Goal: Find specific page/section: Find specific page/section

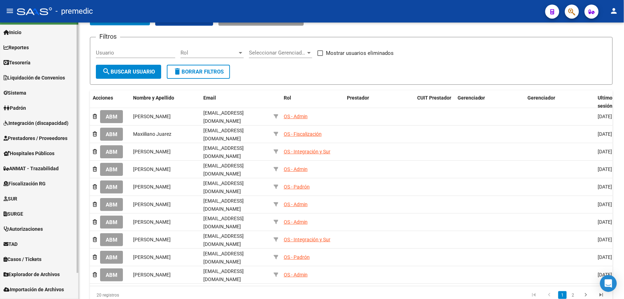
scroll to position [29, 0]
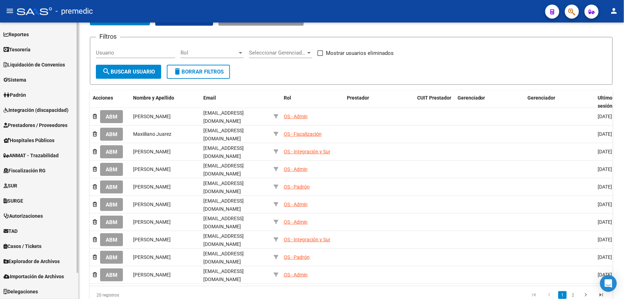
click at [36, 261] on span "Explorador de Archivos" at bounding box center [32, 261] width 56 height 8
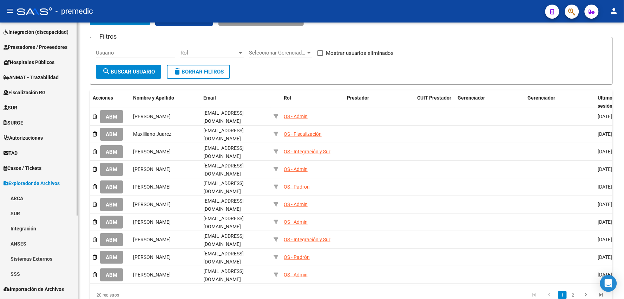
click at [18, 199] on link "ARCA" at bounding box center [39, 197] width 78 height 15
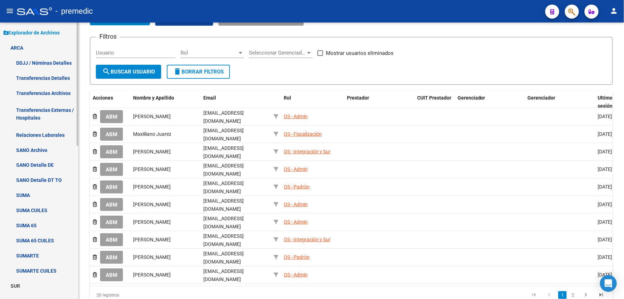
scroll to position [263, 0]
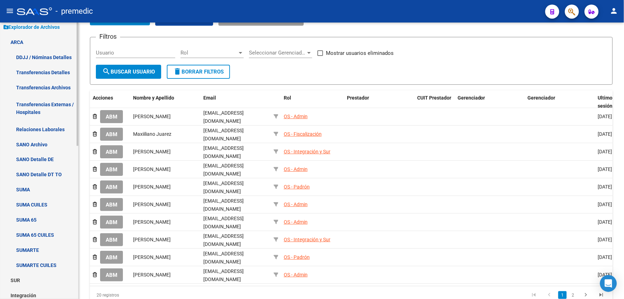
click at [25, 190] on link "SUMA" at bounding box center [39, 189] width 78 height 15
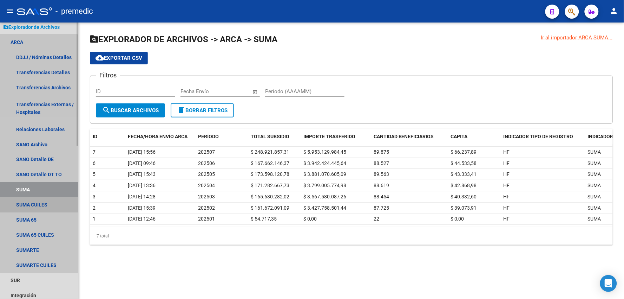
click at [28, 207] on link "SUMA CUILES" at bounding box center [39, 204] width 78 height 15
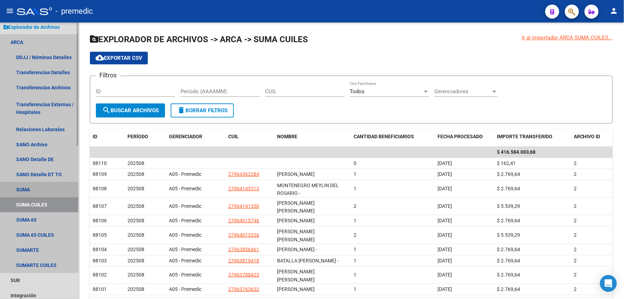
click at [26, 190] on link "SUMA" at bounding box center [39, 189] width 78 height 15
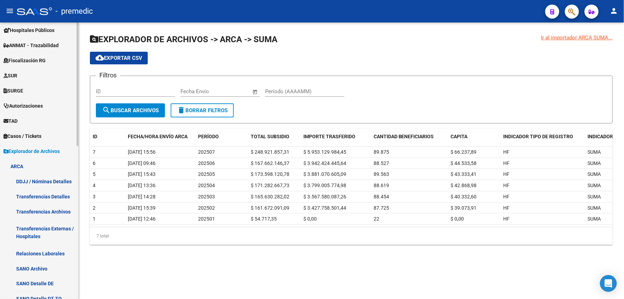
scroll to position [185, 0]
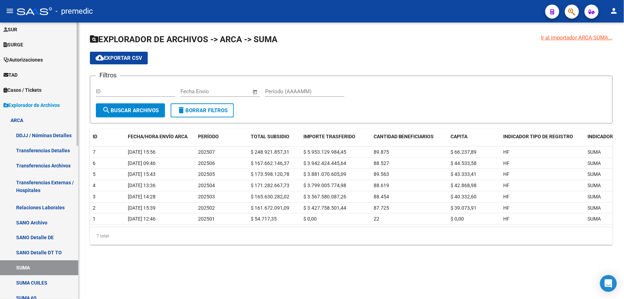
click at [39, 159] on link "Transferencias Archivos" at bounding box center [39, 165] width 78 height 15
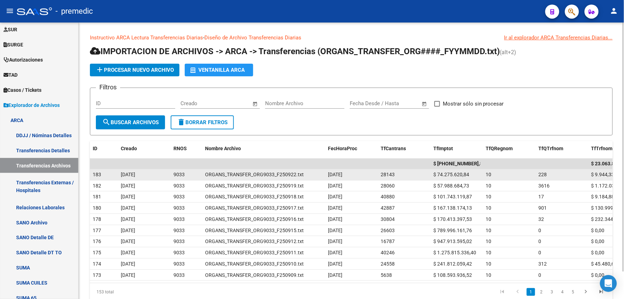
click at [450, 174] on span "$ 74.275.620,84" at bounding box center [452, 174] width 36 height 6
copy span "74.275.620,84"
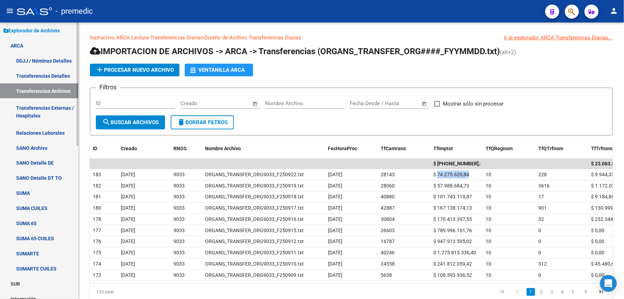
scroll to position [302, 0]
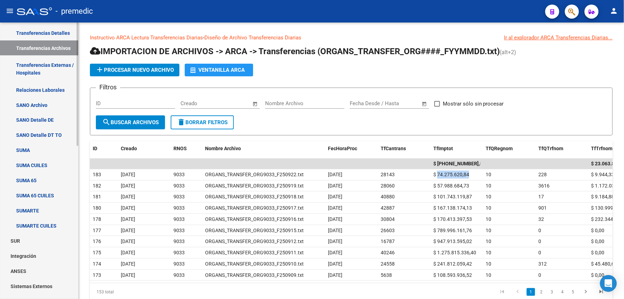
click at [39, 150] on link "SUMA" at bounding box center [39, 150] width 78 height 15
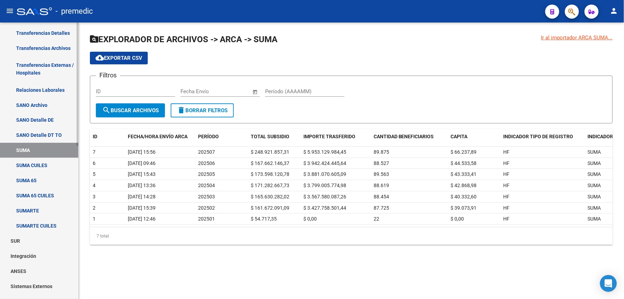
click at [19, 166] on link "SUMA CUILES" at bounding box center [39, 165] width 78 height 15
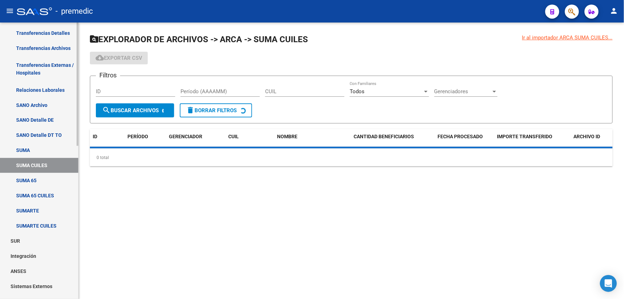
click at [25, 177] on link "SUMA 65" at bounding box center [39, 180] width 78 height 15
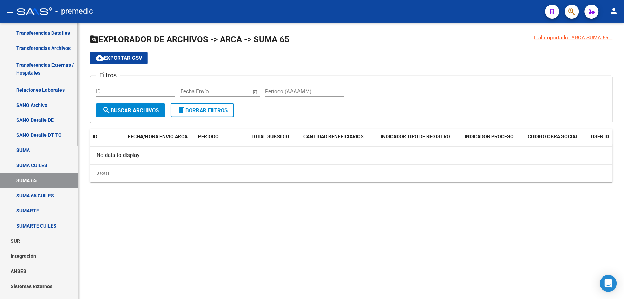
click at [35, 210] on link "SUMARTE" at bounding box center [39, 210] width 78 height 15
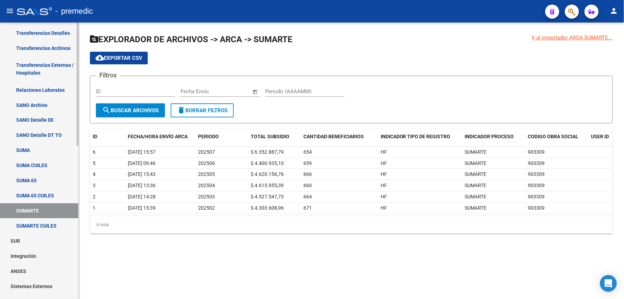
click at [39, 183] on link "SUMA 65" at bounding box center [39, 180] width 78 height 15
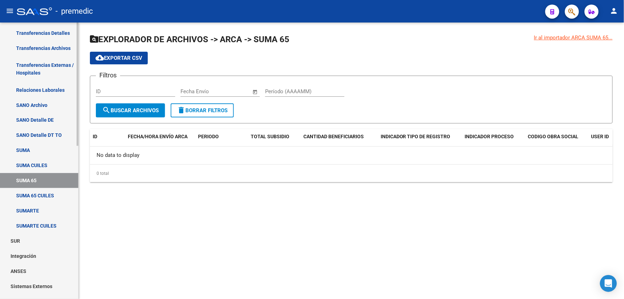
click at [40, 145] on link "SUMA" at bounding box center [39, 150] width 78 height 15
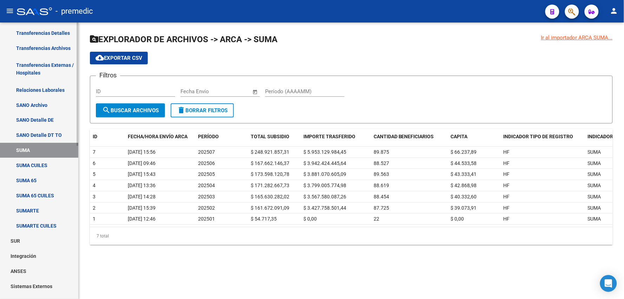
click at [22, 107] on link "SANO Archivo" at bounding box center [39, 104] width 78 height 15
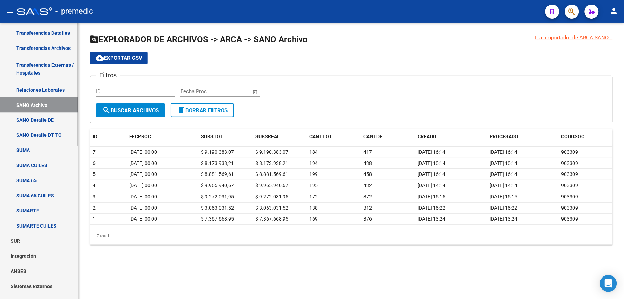
click at [49, 91] on link "Relaciones Laborales" at bounding box center [39, 89] width 78 height 15
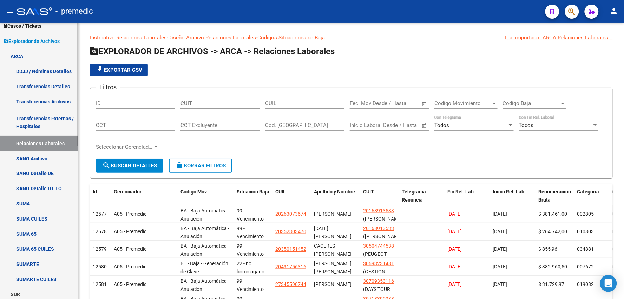
scroll to position [185, 0]
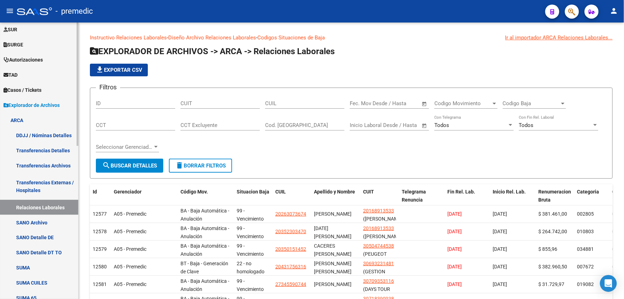
click at [20, 118] on link "ARCA" at bounding box center [39, 119] width 78 height 15
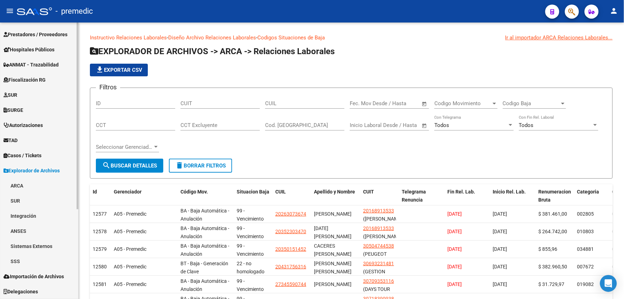
scroll to position [119, 0]
click at [19, 187] on link "ARCA" at bounding box center [39, 185] width 78 height 15
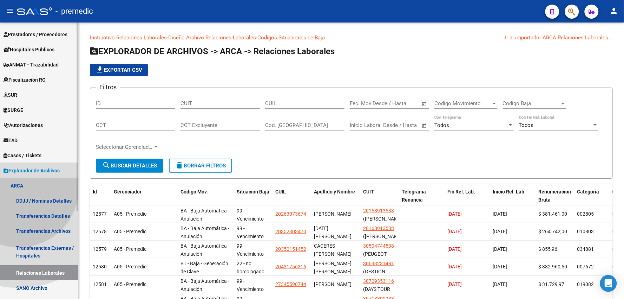
scroll to position [185, 0]
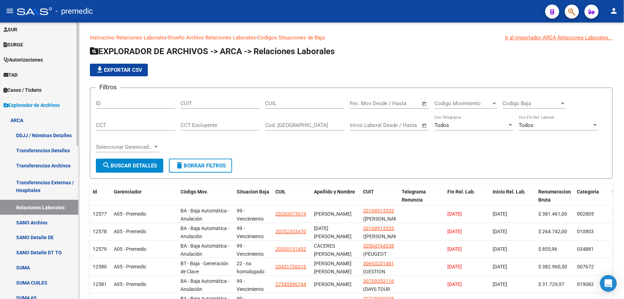
click at [40, 163] on link "Transferencias Archivos" at bounding box center [39, 165] width 78 height 15
